Goal: Task Accomplishment & Management: Complete application form

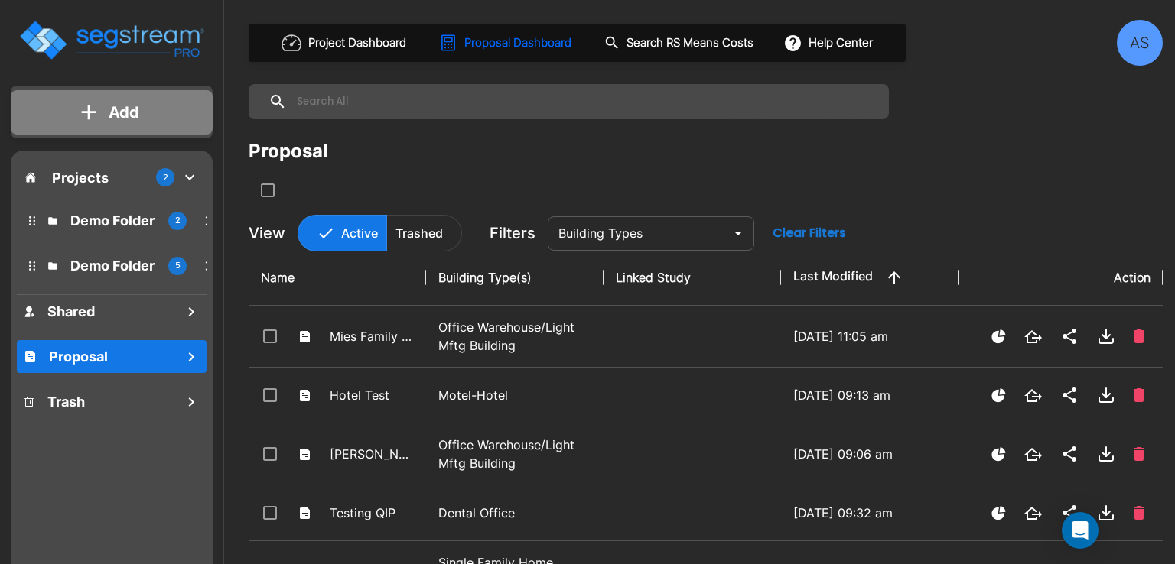
click at [115, 105] on p "Add" at bounding box center [124, 112] width 31 height 23
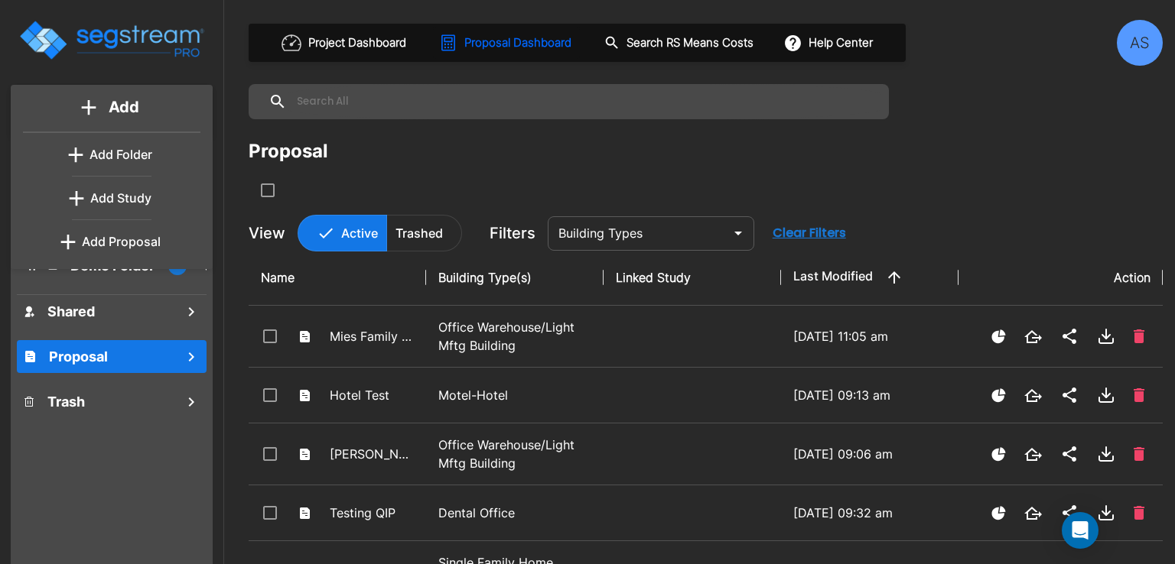
click at [122, 239] on p "Add Proposal" at bounding box center [121, 242] width 79 height 18
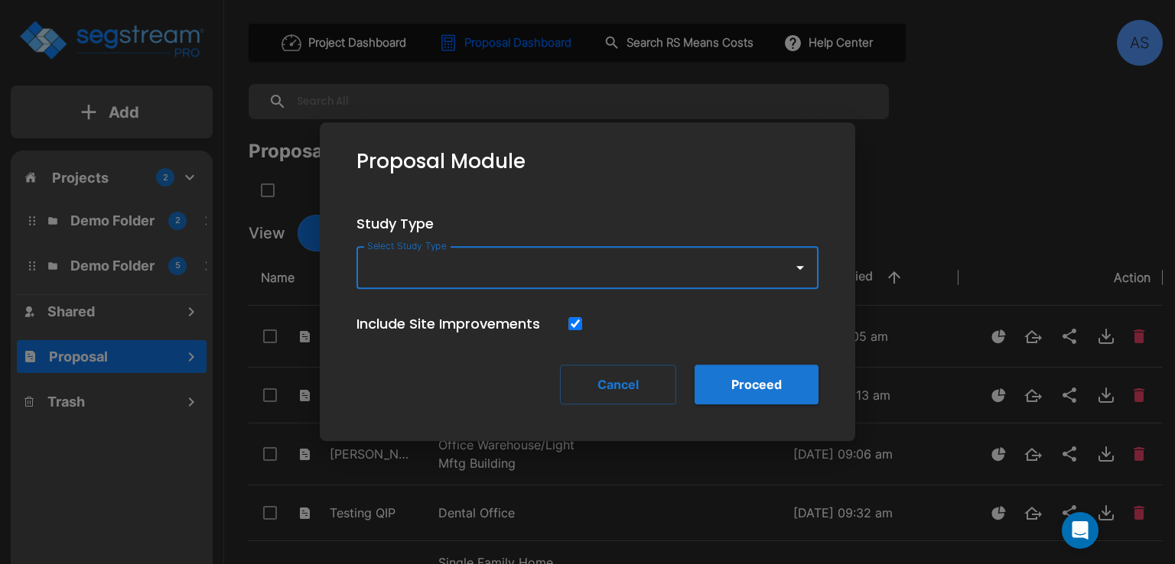
click at [498, 267] on input "Select Study Type" at bounding box center [570, 267] width 415 height 29
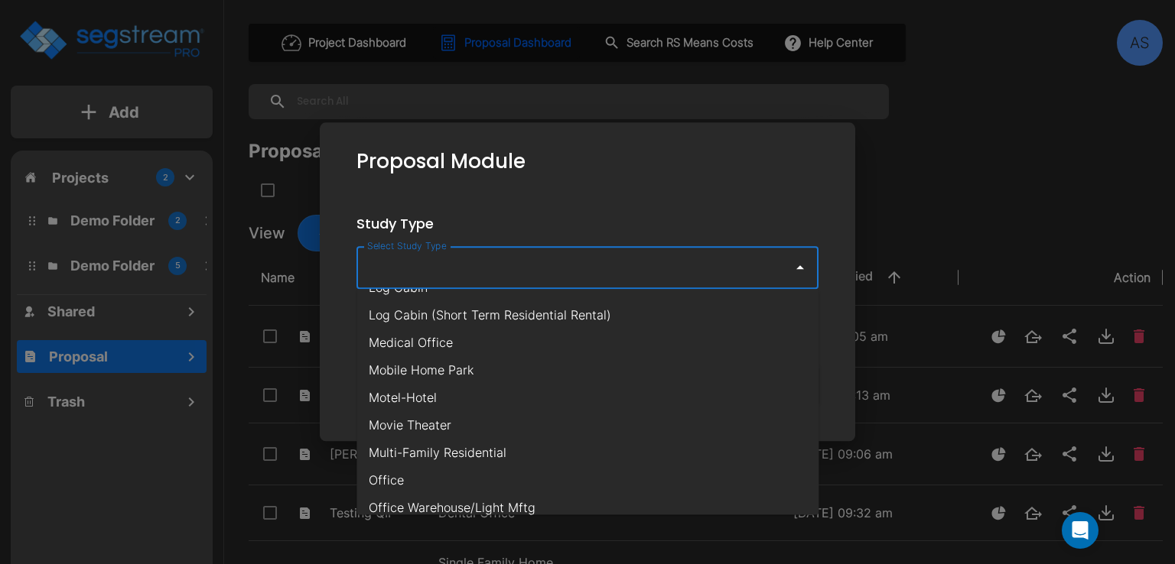
scroll to position [765, 0]
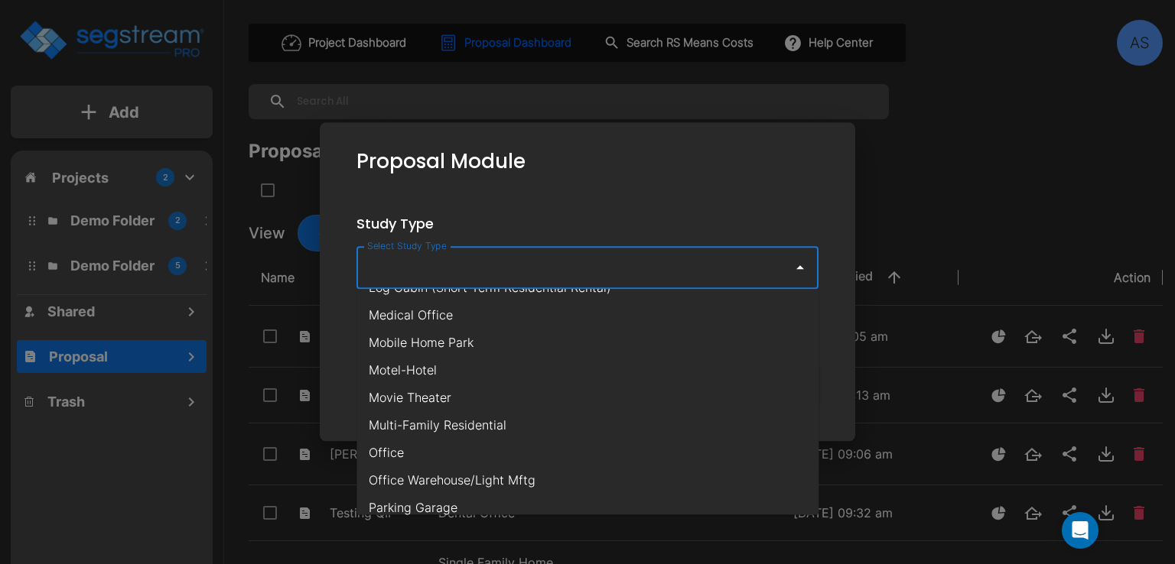
click at [485, 419] on li "Multi-Family Residential" at bounding box center [587, 425] width 462 height 28
type input "Multi-Family Residential"
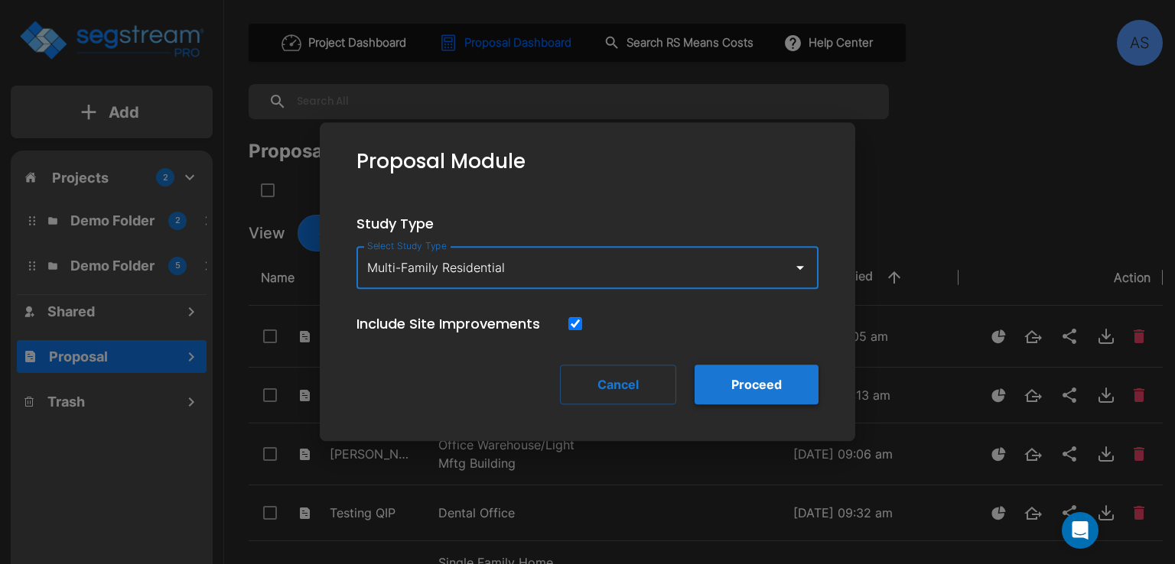
click at [734, 383] on button "Proceed" at bounding box center [756, 385] width 124 height 40
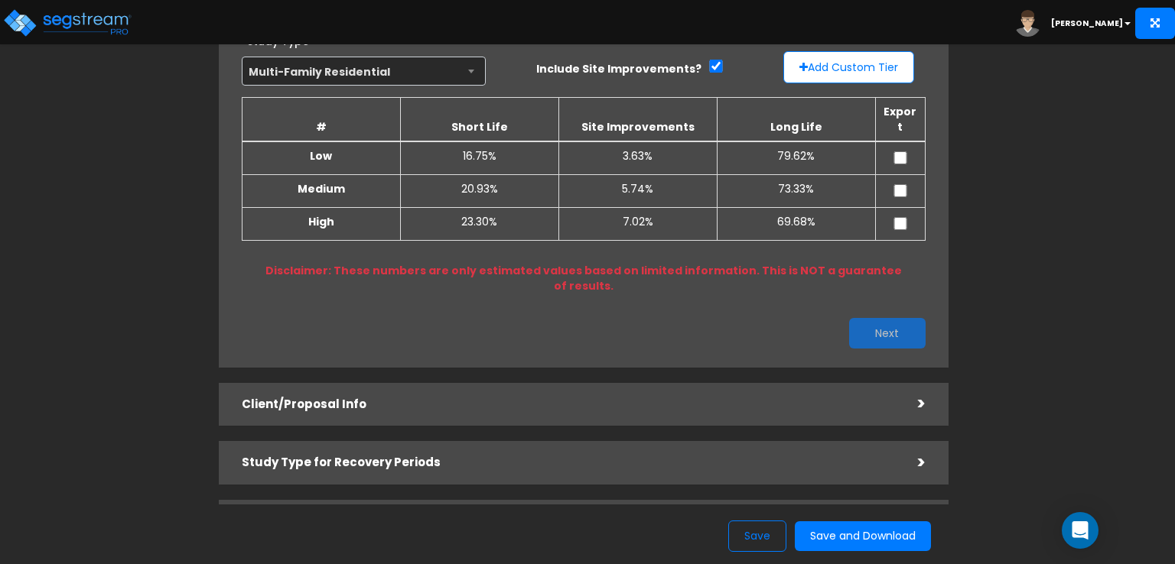
scroll to position [153, 0]
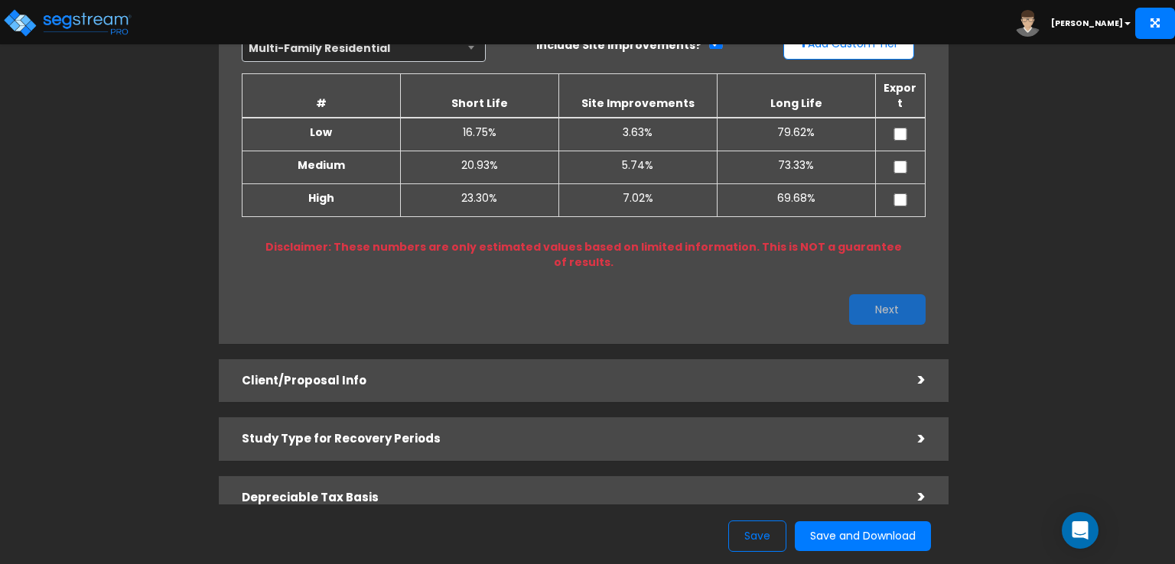
click at [920, 369] on div ">" at bounding box center [910, 381] width 31 height 24
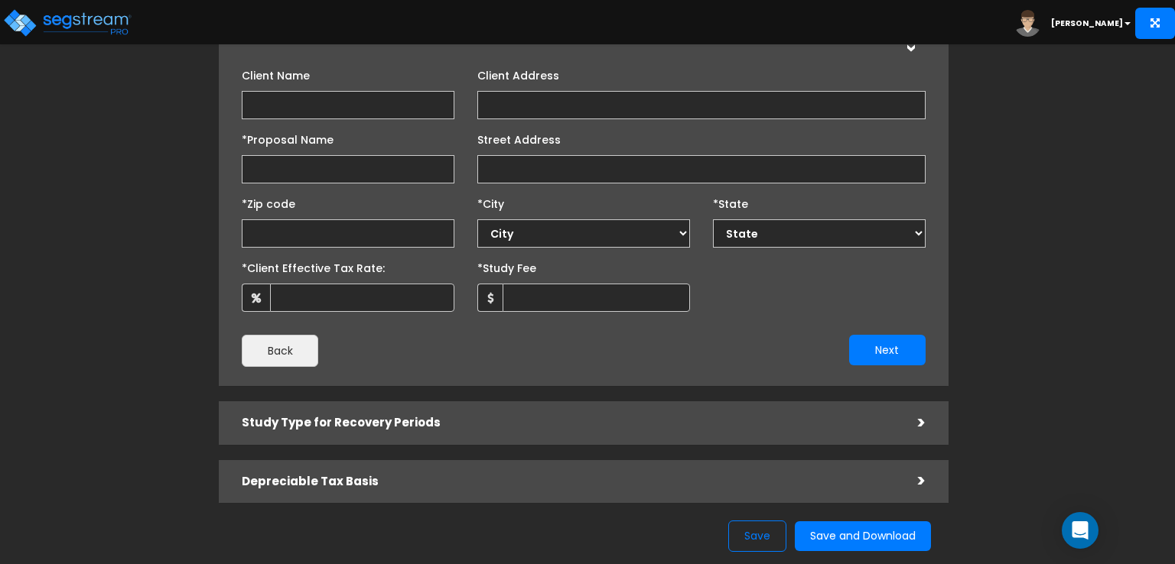
click at [366, 417] on h5 "Study Type for Recovery Periods" at bounding box center [568, 423] width 653 height 13
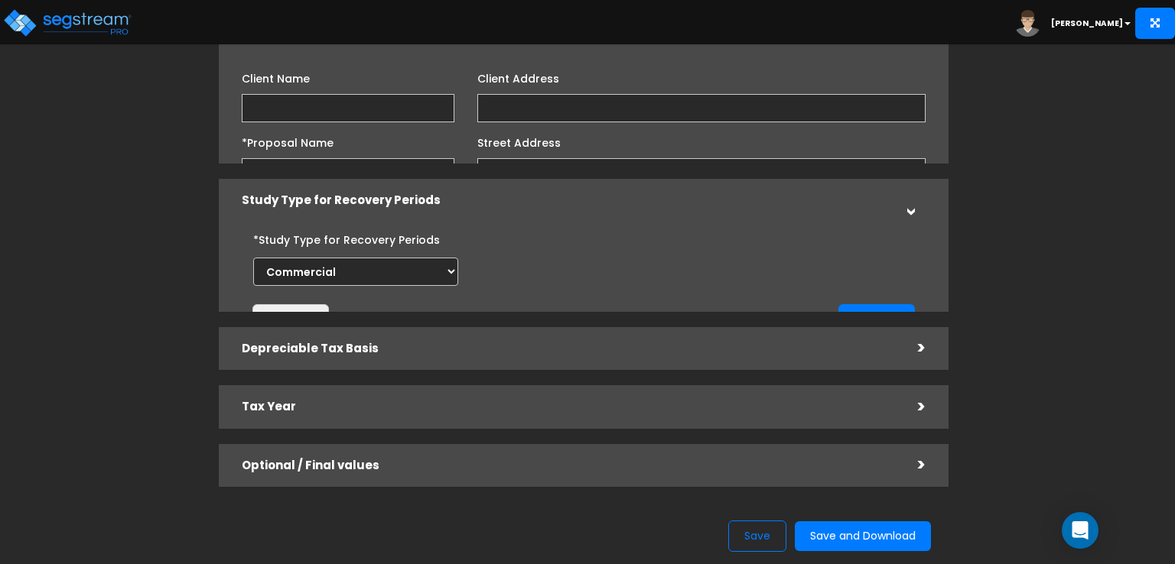
scroll to position [141, 0]
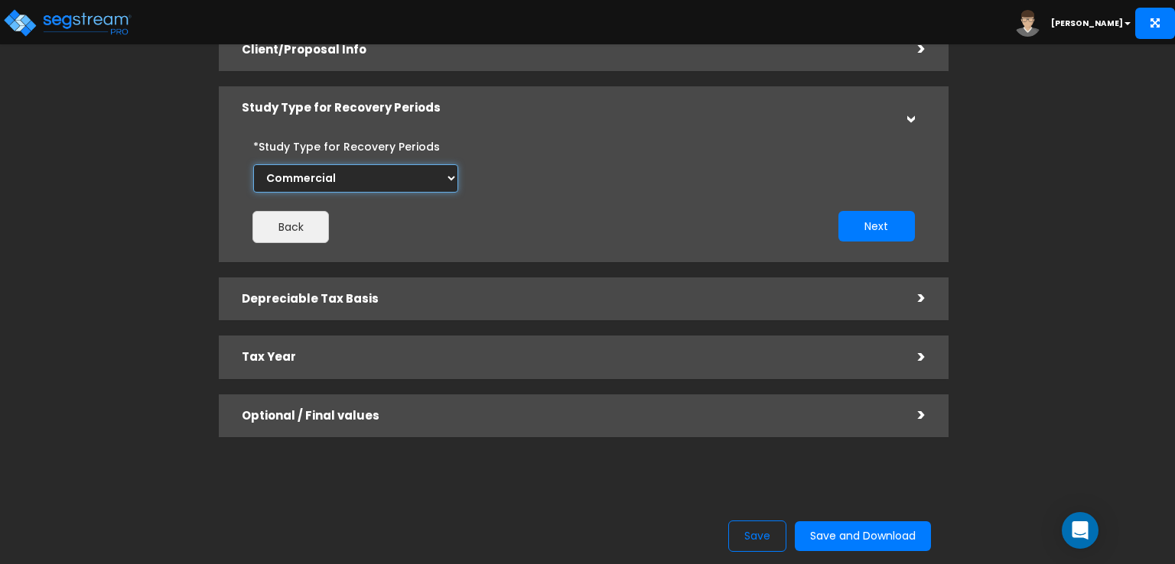
click at [367, 181] on select "Commercial Residential" at bounding box center [355, 178] width 205 height 28
select select "Residential"
click at [253, 164] on select "Commercial Residential" at bounding box center [355, 178] width 205 height 28
click at [327, 294] on h5 "Depreciable Tax Basis" at bounding box center [568, 299] width 653 height 13
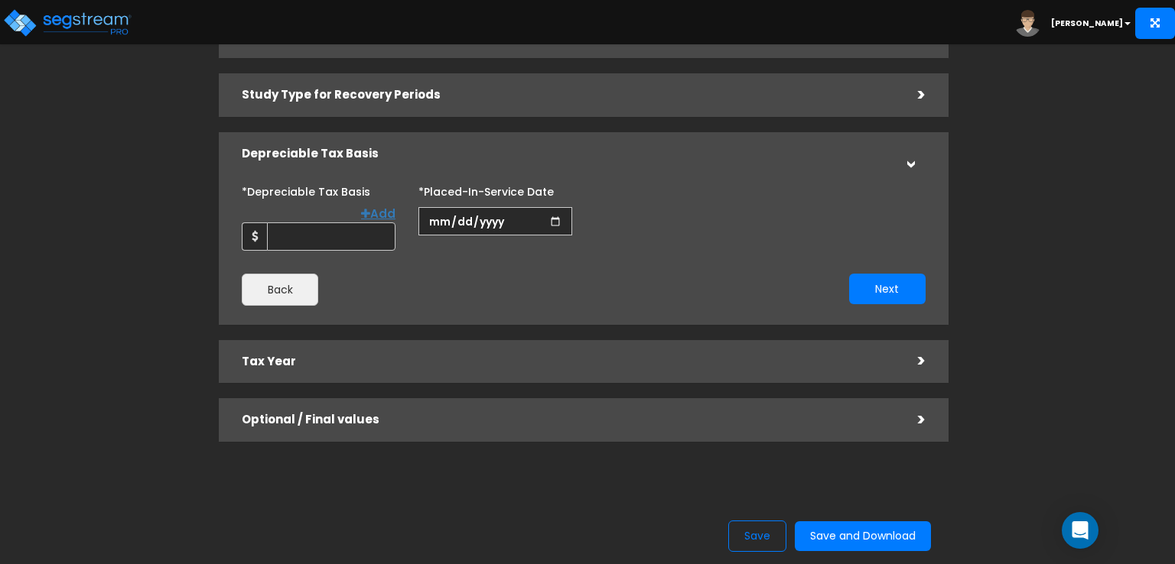
scroll to position [158, 0]
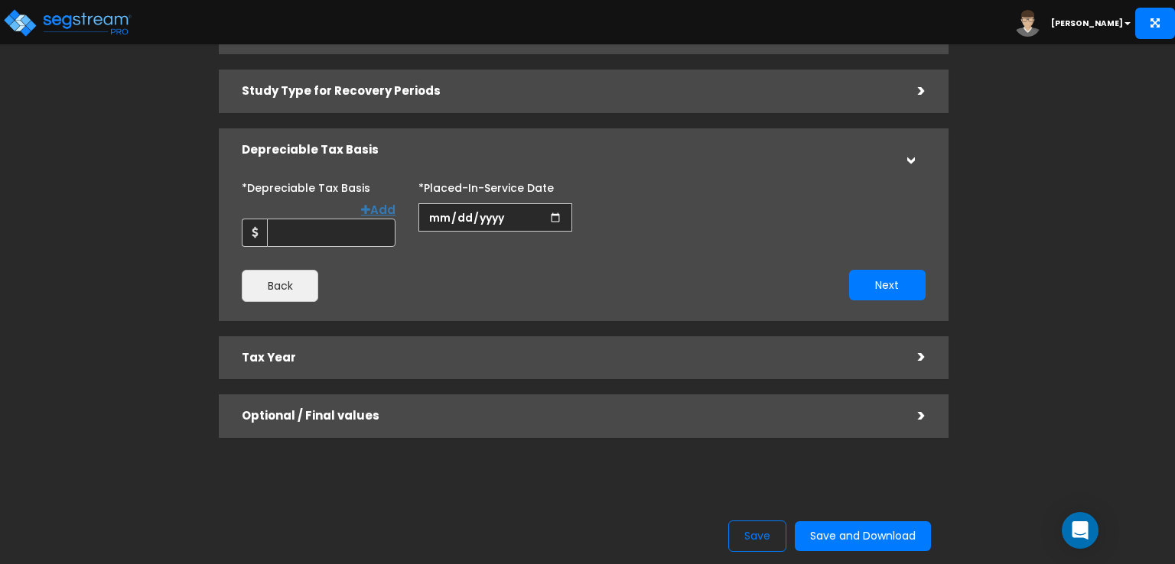
click at [318, 420] on h5 "Optional / Final values" at bounding box center [568, 416] width 653 height 13
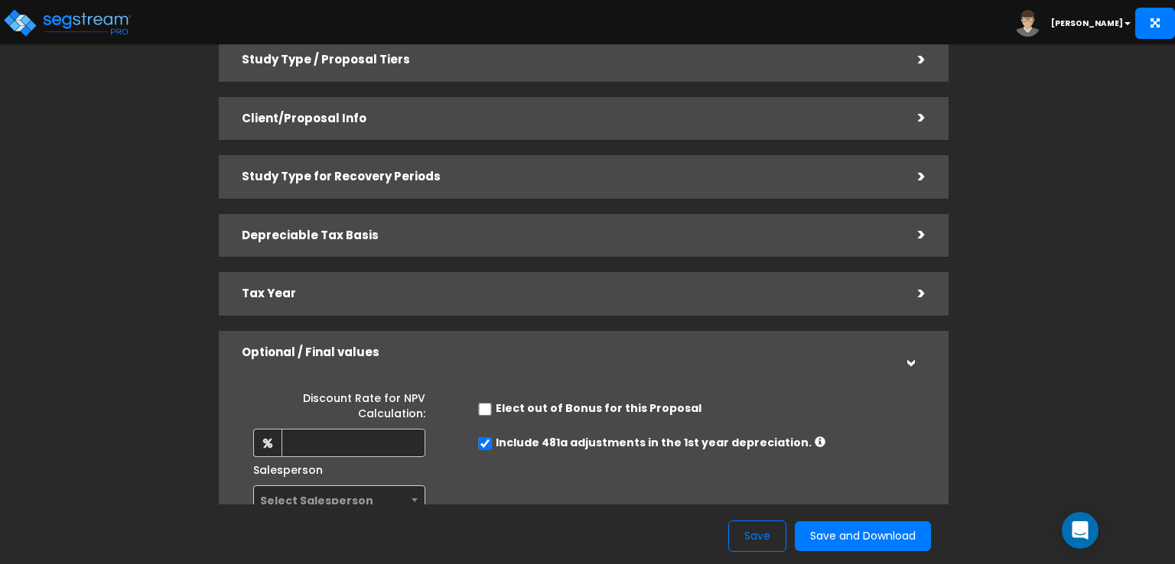
scroll to position [5, 0]
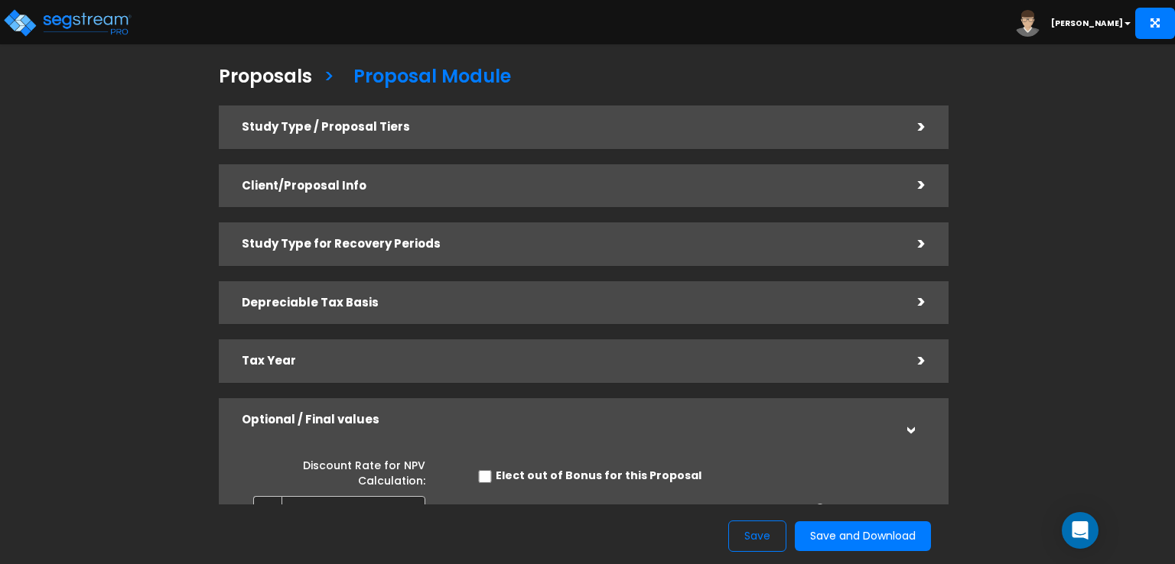
click at [272, 371] on div "Tax Year" at bounding box center [568, 361] width 653 height 28
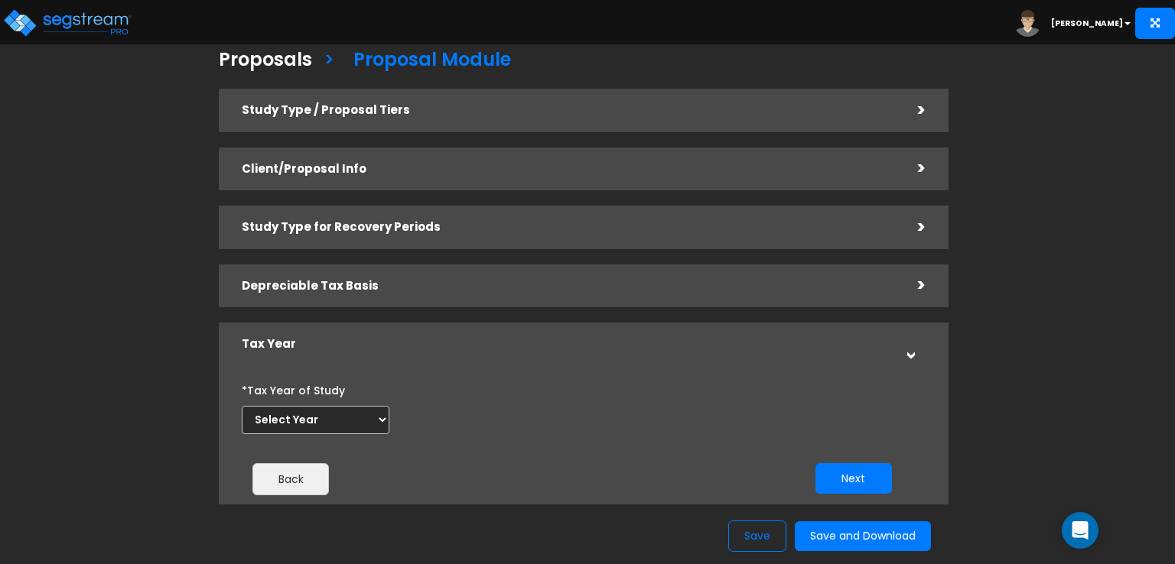
scroll to position [3, 0]
